Goal: Information Seeking & Learning: Learn about a topic

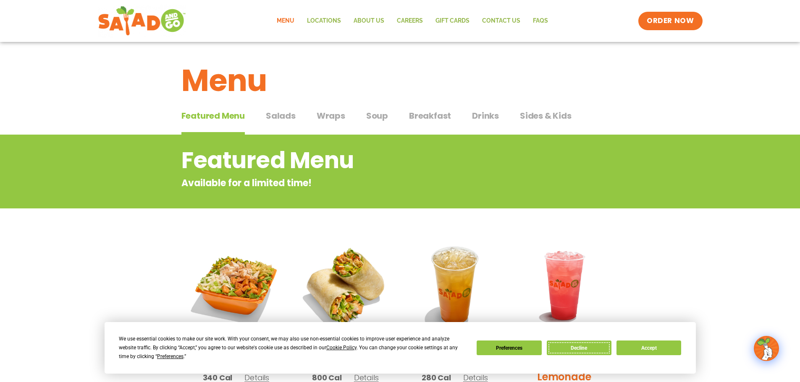
click at [578, 349] on button "Decline" at bounding box center [578, 348] width 65 height 15
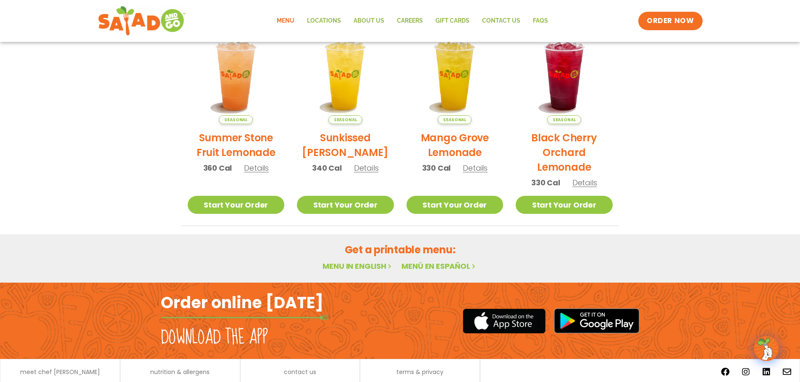
scroll to position [450, 0]
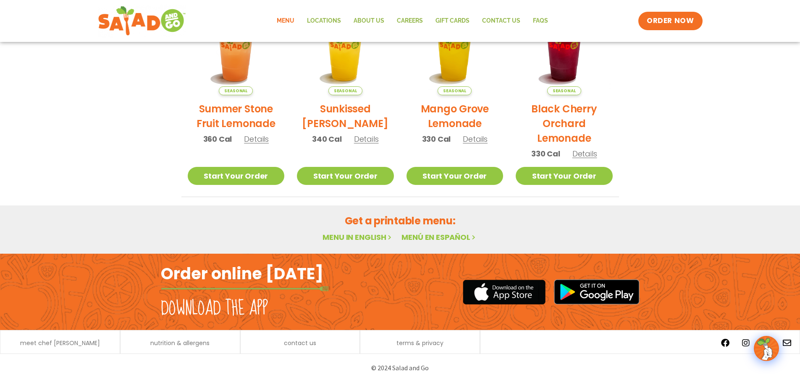
click at [351, 239] on link "Menu in English" at bounding box center [357, 237] width 71 height 10
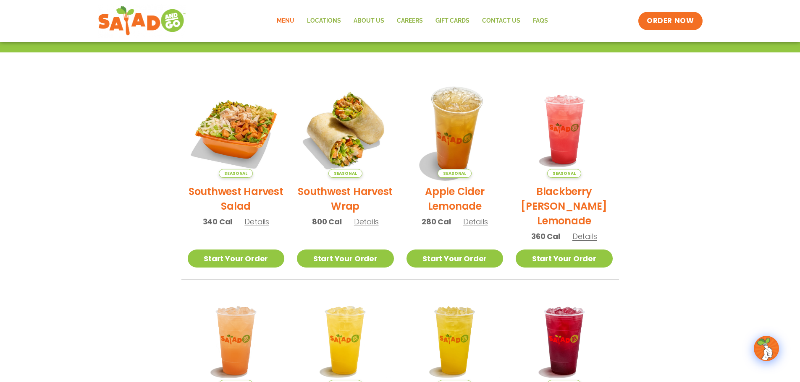
scroll to position [0, 0]
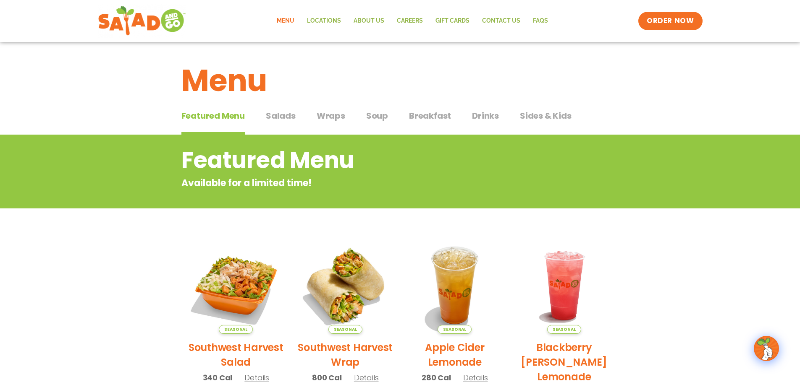
click at [437, 115] on span "Breakfast" at bounding box center [430, 116] width 42 height 13
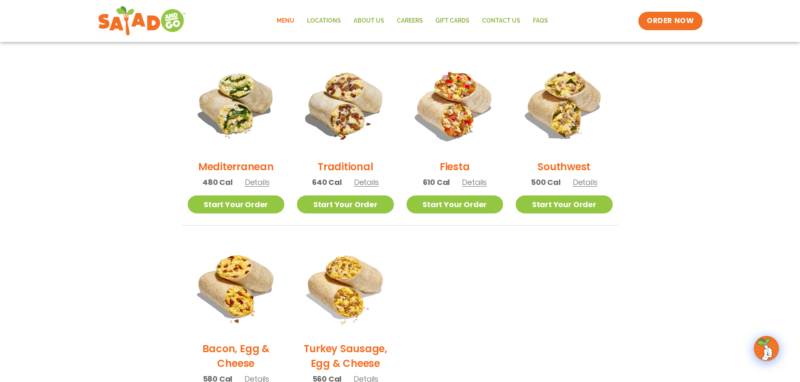
scroll to position [210, 0]
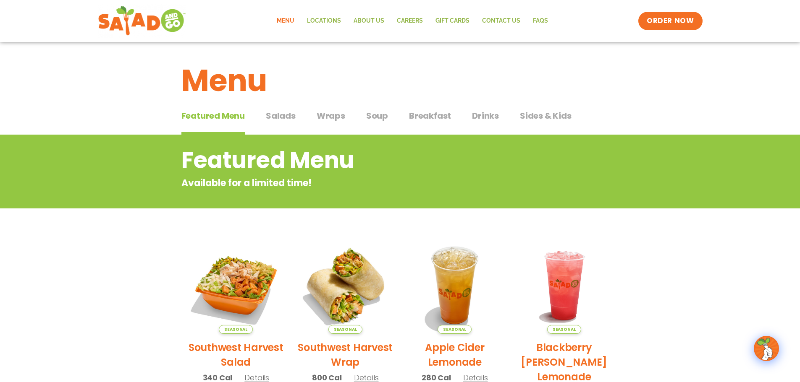
click at [429, 113] on span "Breakfast" at bounding box center [430, 116] width 42 height 13
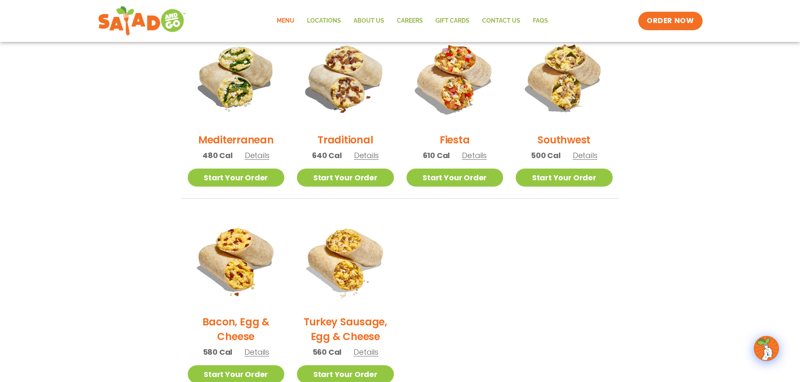
scroll to position [378, 0]
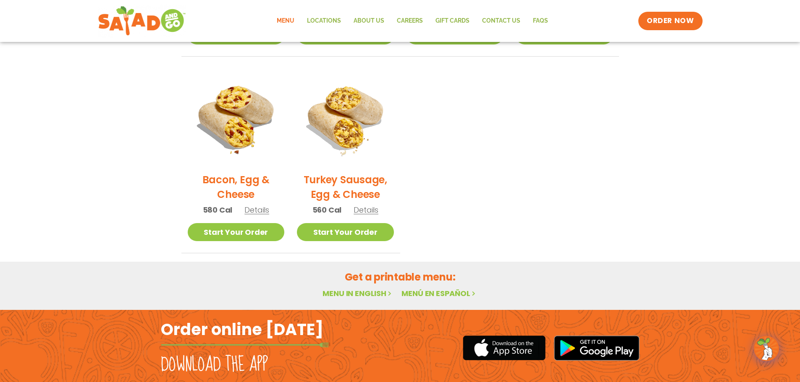
click at [358, 295] on link "Menu in English" at bounding box center [357, 293] width 71 height 10
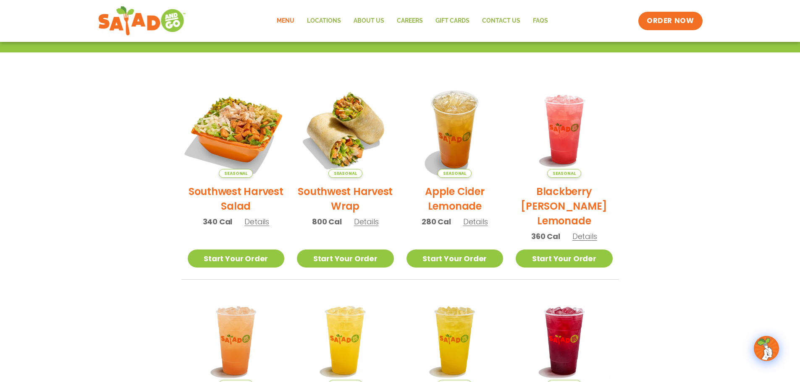
scroll to position [30, 0]
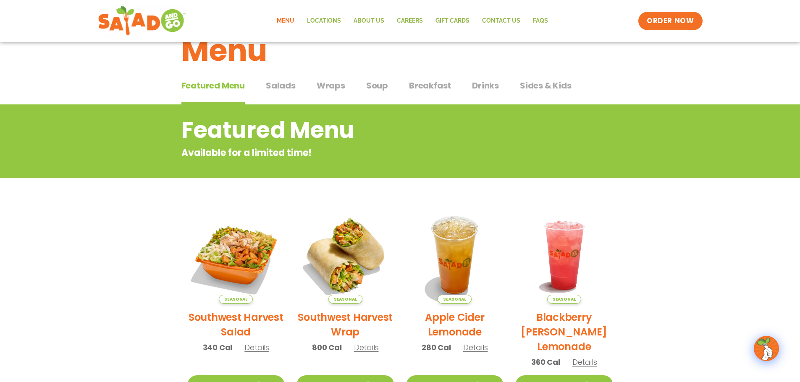
click at [421, 90] on span "Breakfast" at bounding box center [430, 85] width 42 height 13
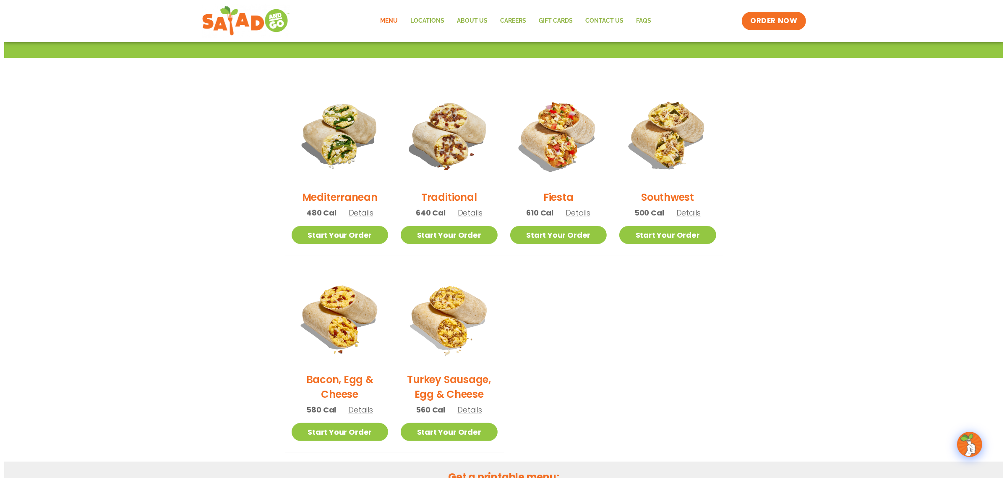
scroll to position [177, 0]
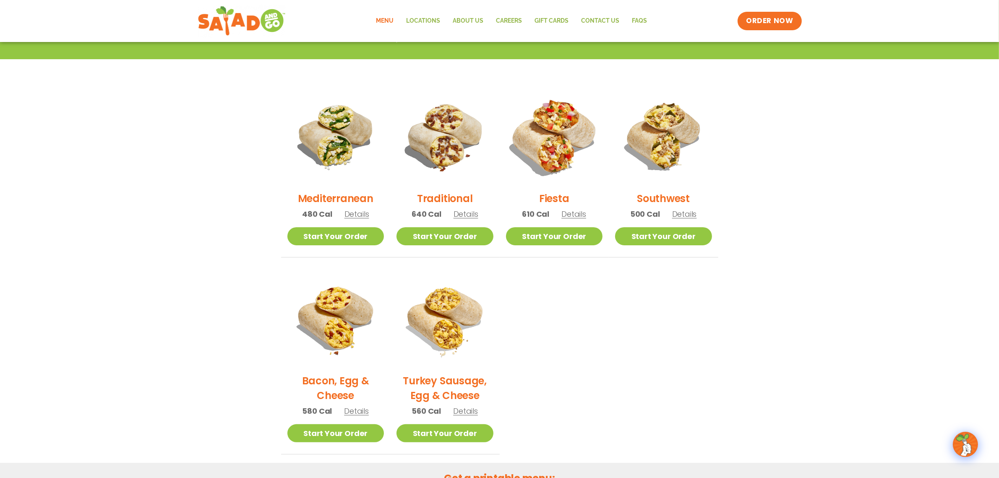
click at [550, 126] on img at bounding box center [554, 136] width 114 height 114
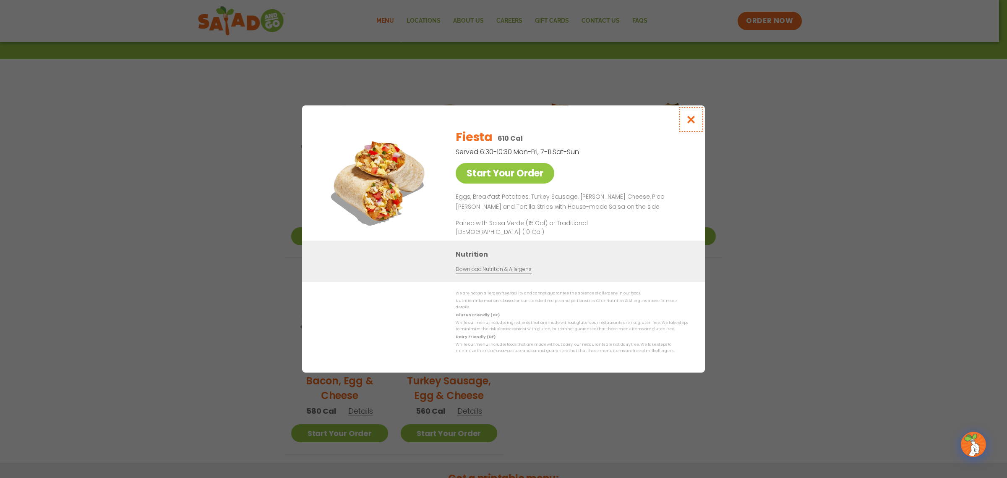
click at [693, 123] on icon "Close modal" at bounding box center [691, 119] width 10 height 9
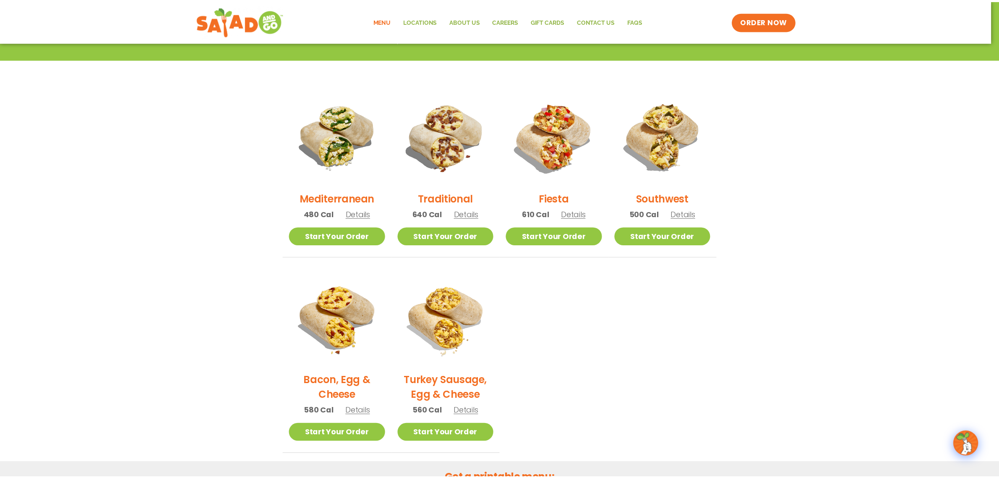
scroll to position [153, 0]
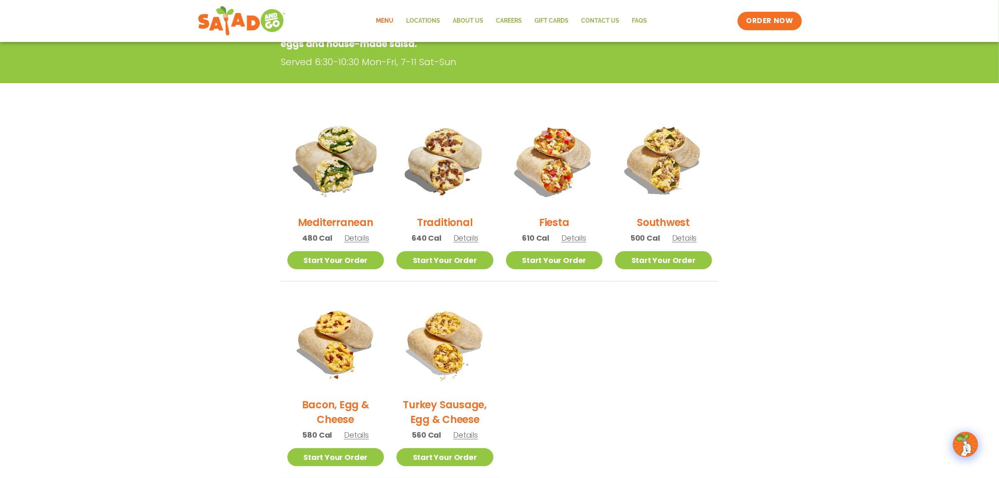
click at [329, 169] on img at bounding box center [336, 160] width 114 height 114
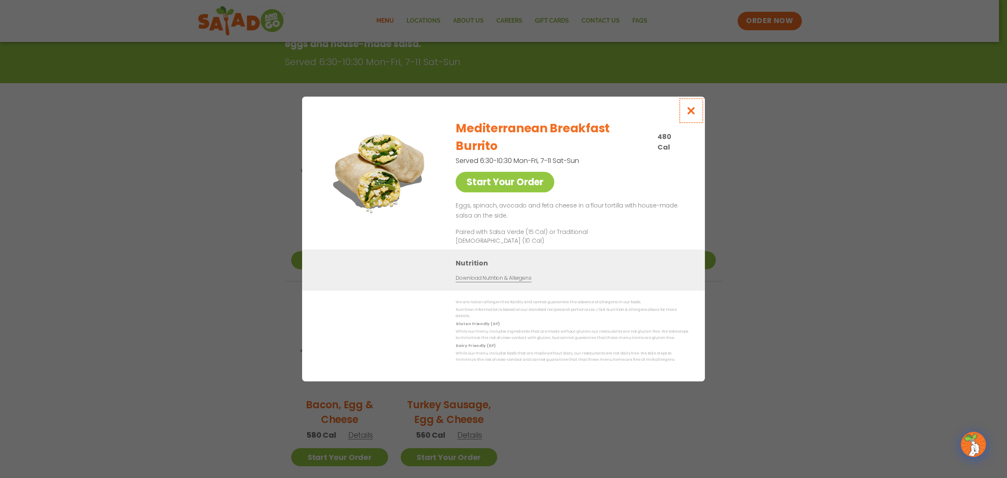
click at [688, 115] on icon "Close modal" at bounding box center [691, 110] width 10 height 9
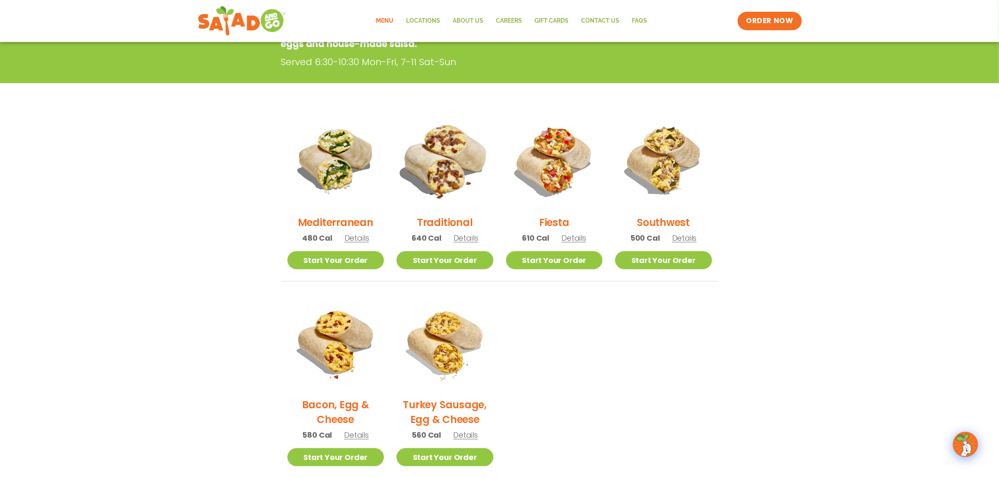
click at [450, 166] on img at bounding box center [445, 160] width 114 height 114
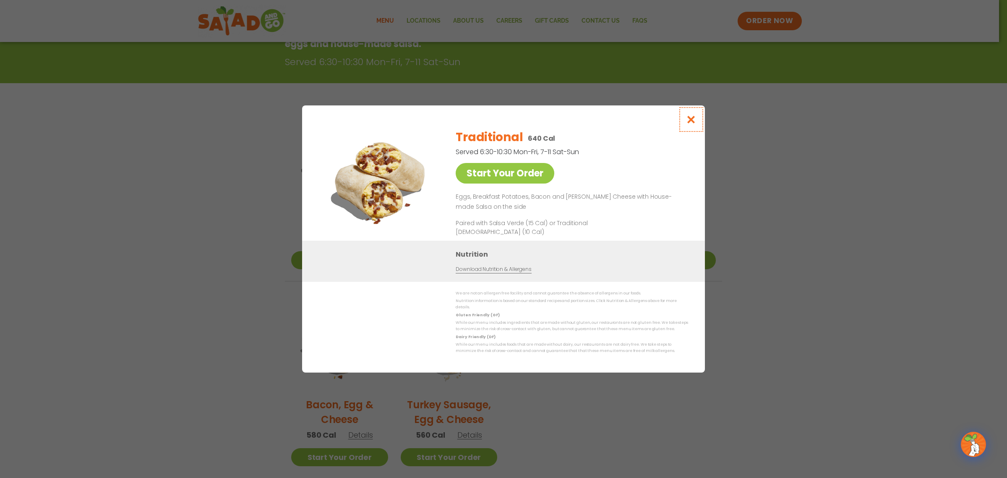
click at [698, 120] on button "Close modal" at bounding box center [691, 119] width 27 height 28
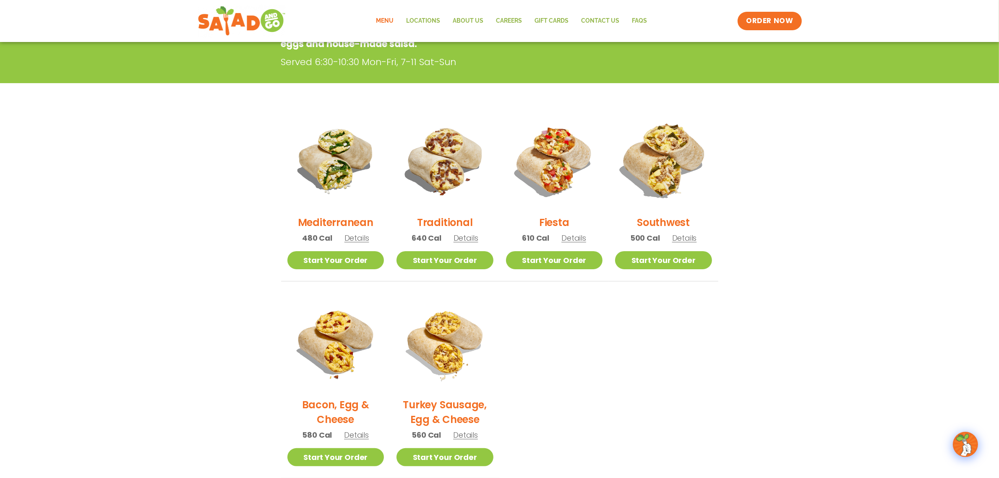
click at [670, 162] on img at bounding box center [664, 160] width 114 height 114
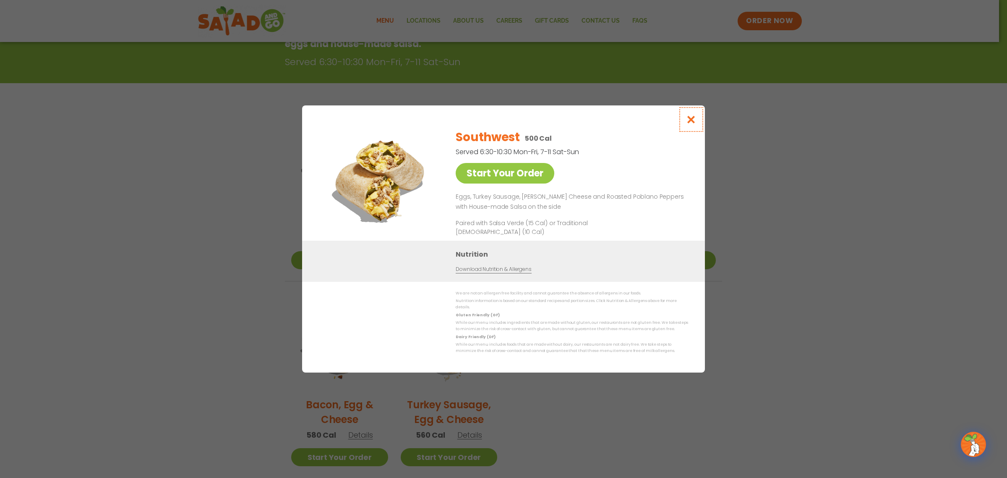
click at [693, 123] on icon "Close modal" at bounding box center [691, 119] width 10 height 9
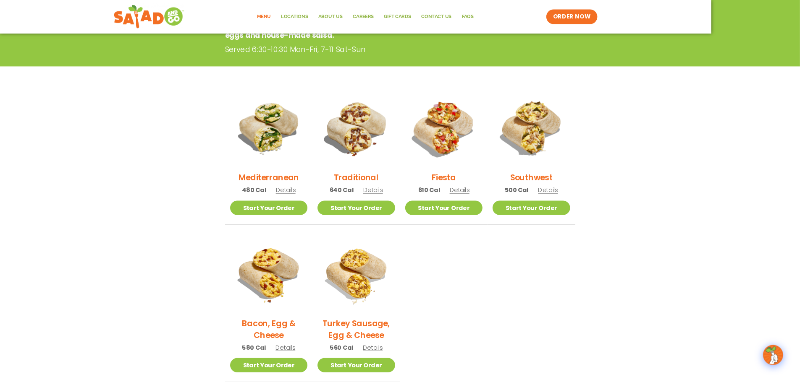
scroll to position [154, 0]
